Goal: Communication & Community: Answer question/provide support

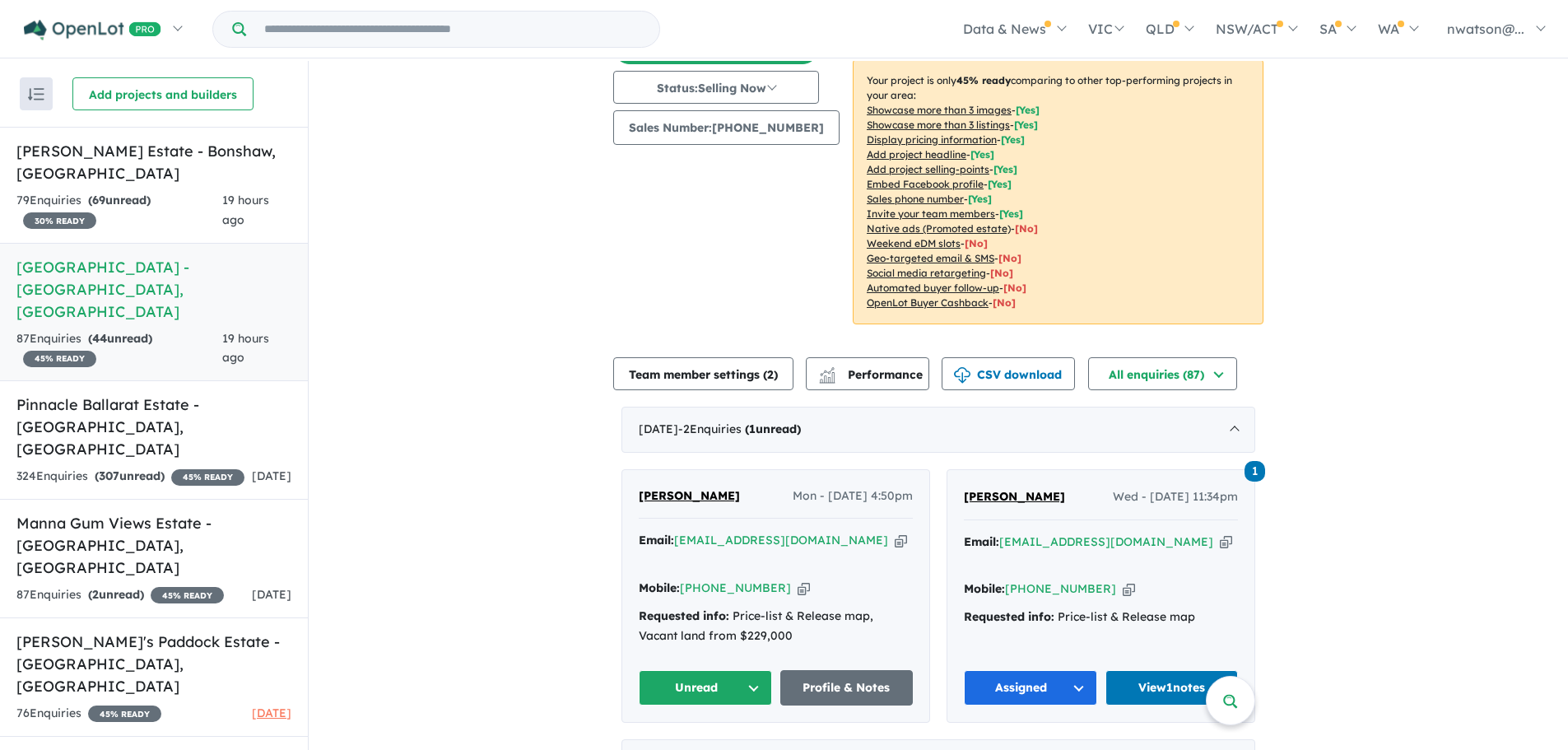
scroll to position [329, 0]
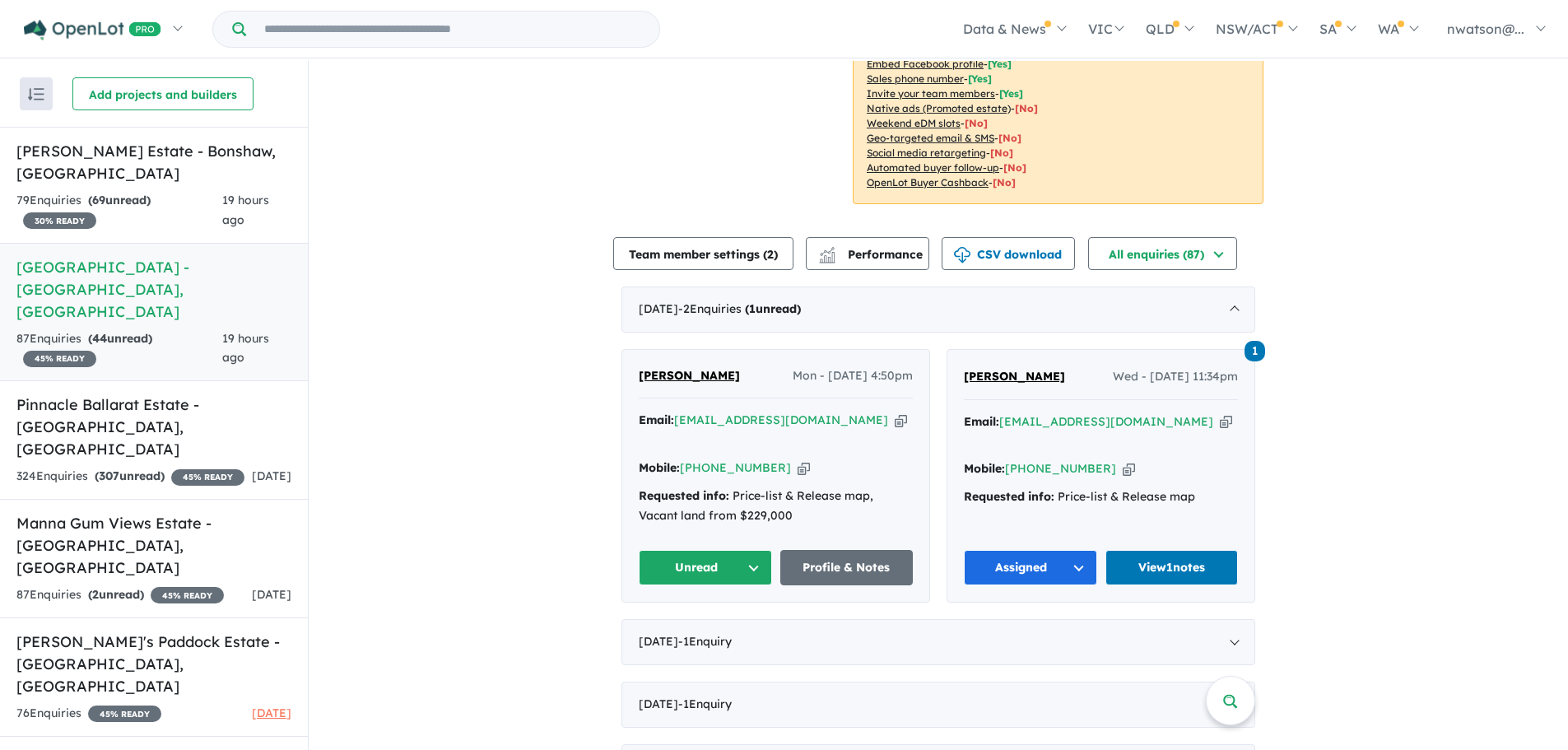
click at [704, 550] on button "Unread" at bounding box center [705, 567] width 133 height 36
click at [679, 626] on button "Assigned" at bounding box center [711, 644] width 143 height 38
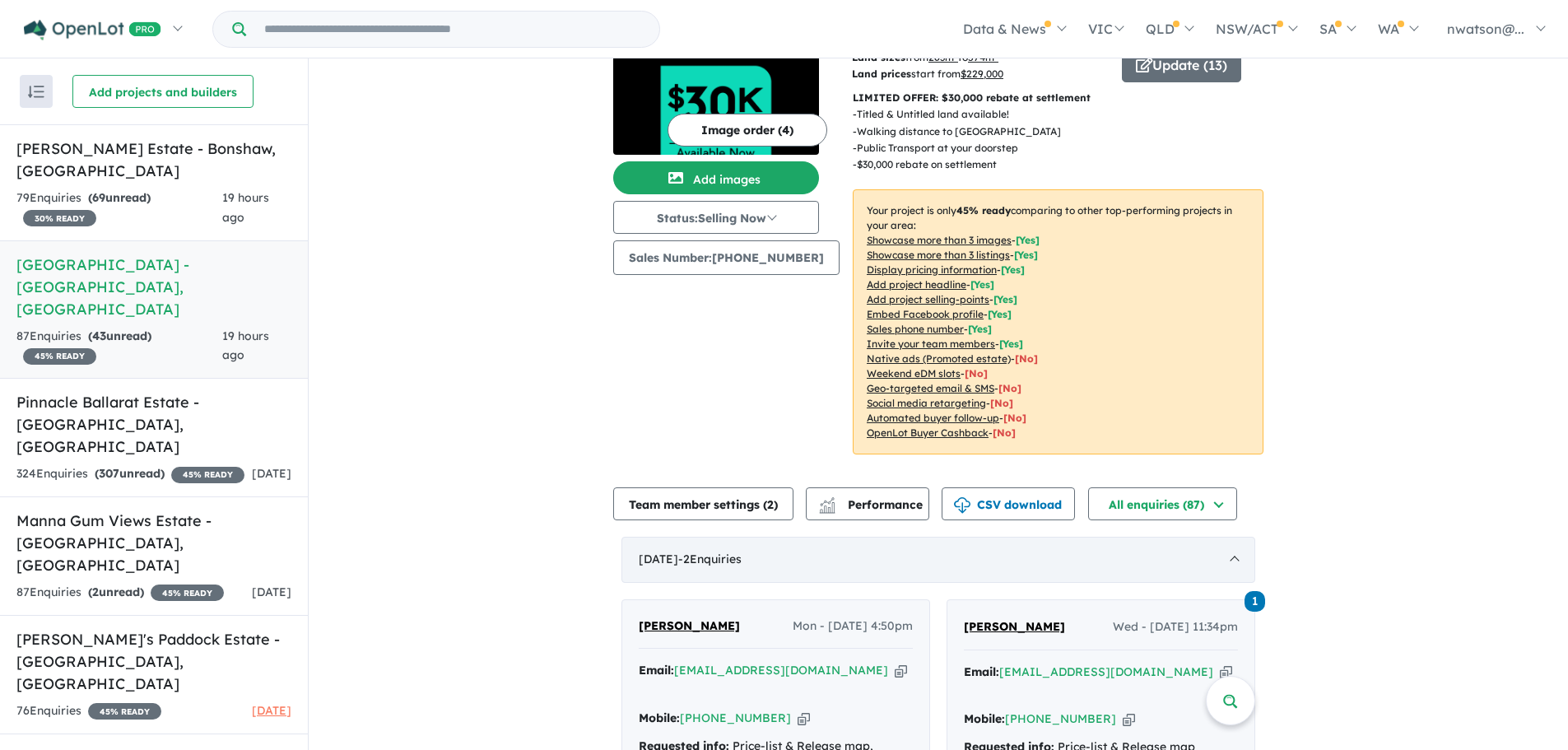
scroll to position [247, 0]
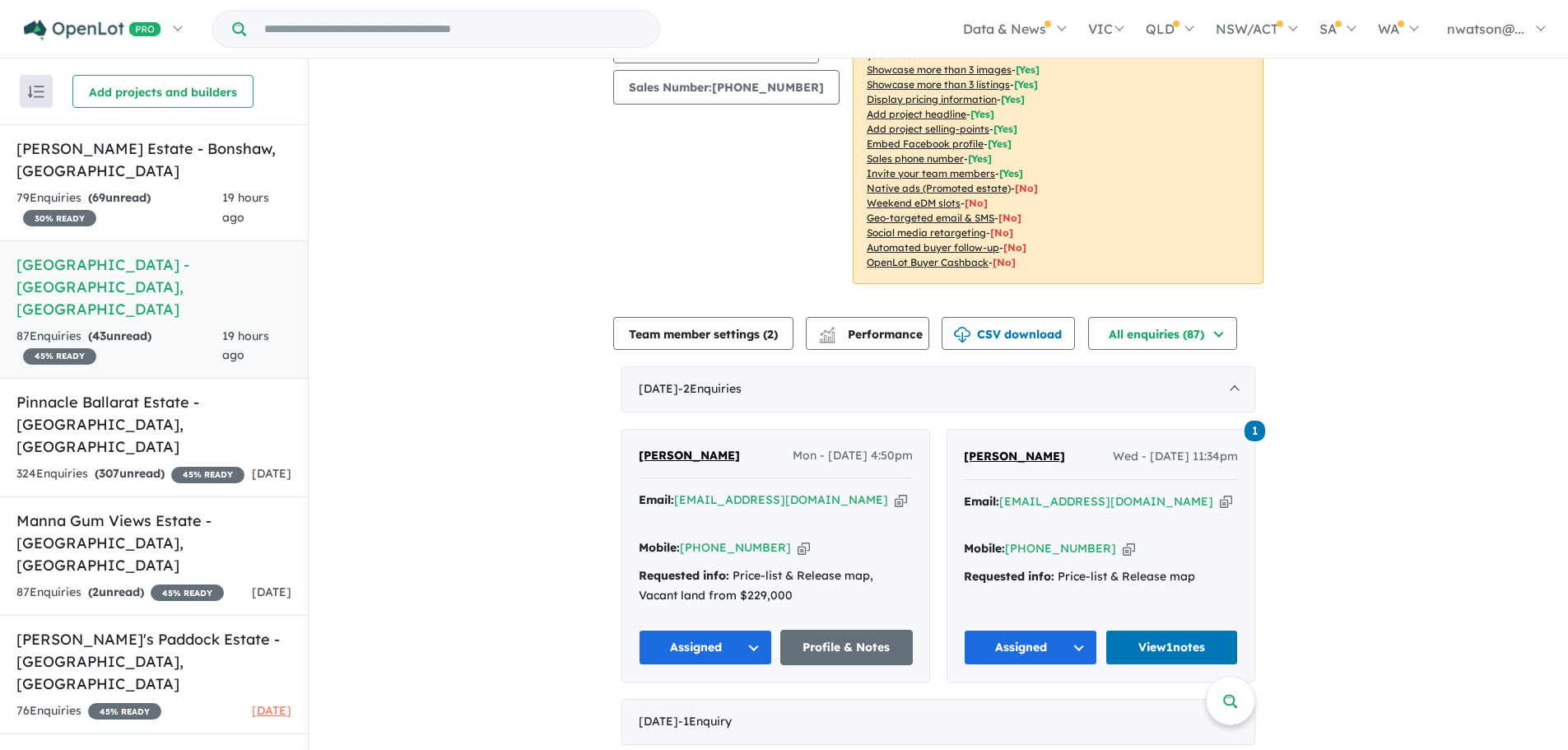
click at [798, 540] on icon "button" at bounding box center [803, 548] width 12 height 17
click at [847, 630] on link "Profile & Notes" at bounding box center [846, 647] width 133 height 36
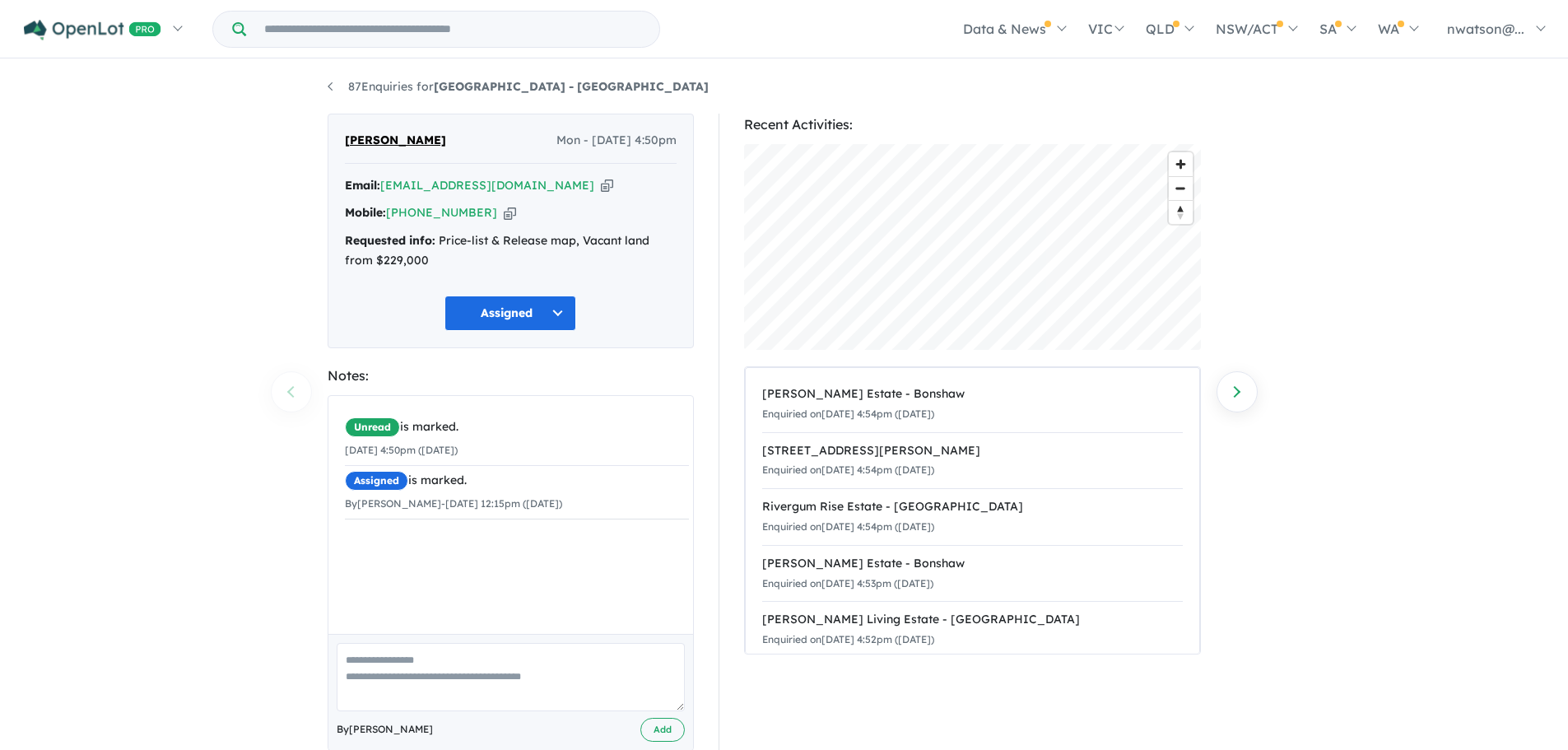
click at [442, 660] on textarea at bounding box center [510, 677] width 348 height 68
type textarea "**********"
click at [668, 732] on button "Add" at bounding box center [663, 730] width 44 height 24
